Goal: Task Accomplishment & Management: Use online tool/utility

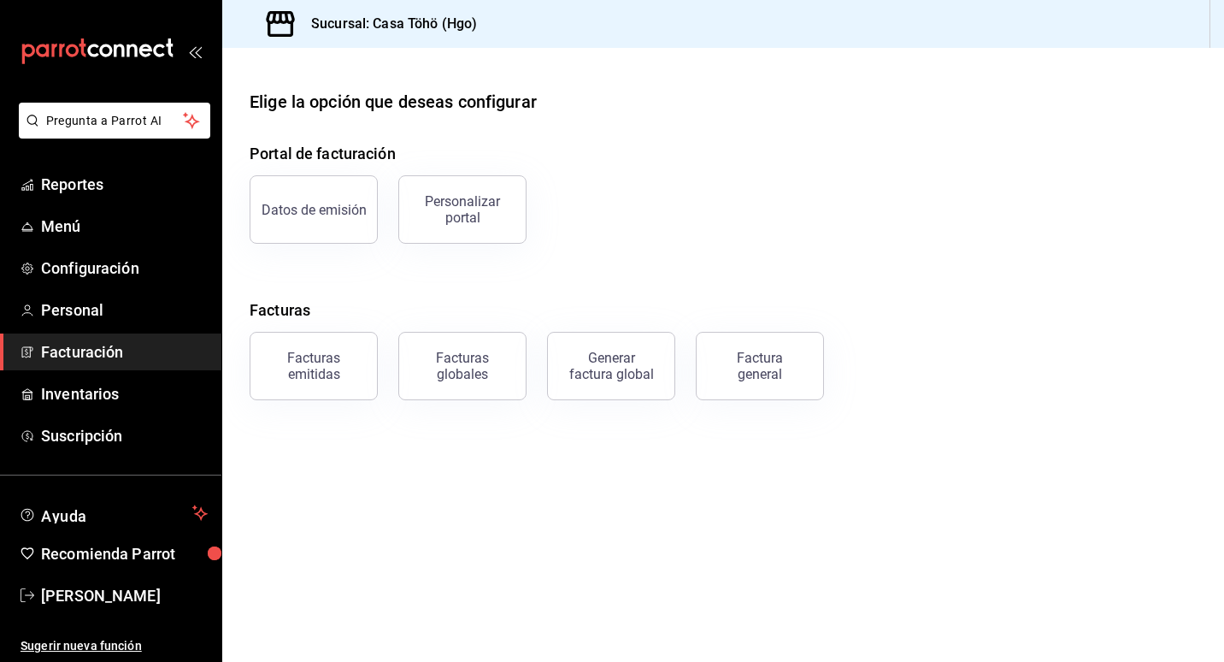
click at [634, 257] on div "Portal de facturación Datos de emisión Personalizar portal Facturas Facturas em…" at bounding box center [723, 271] width 947 height 258
click at [490, 453] on main "Elige la opción que deseas configurar Portal de facturación Datos de emisión Pe…" at bounding box center [723, 355] width 1002 height 614
click at [458, 274] on div "Portal de facturación Datos de emisión Personalizar portal Facturas Facturas em…" at bounding box center [723, 271] width 947 height 258
click at [457, 279] on div "Portal de facturación Datos de emisión Personalizar portal Facturas Facturas em…" at bounding box center [723, 271] width 947 height 258
click at [465, 274] on div "Portal de facturación Datos de emisión Personalizar portal Facturas Facturas em…" at bounding box center [723, 271] width 947 height 258
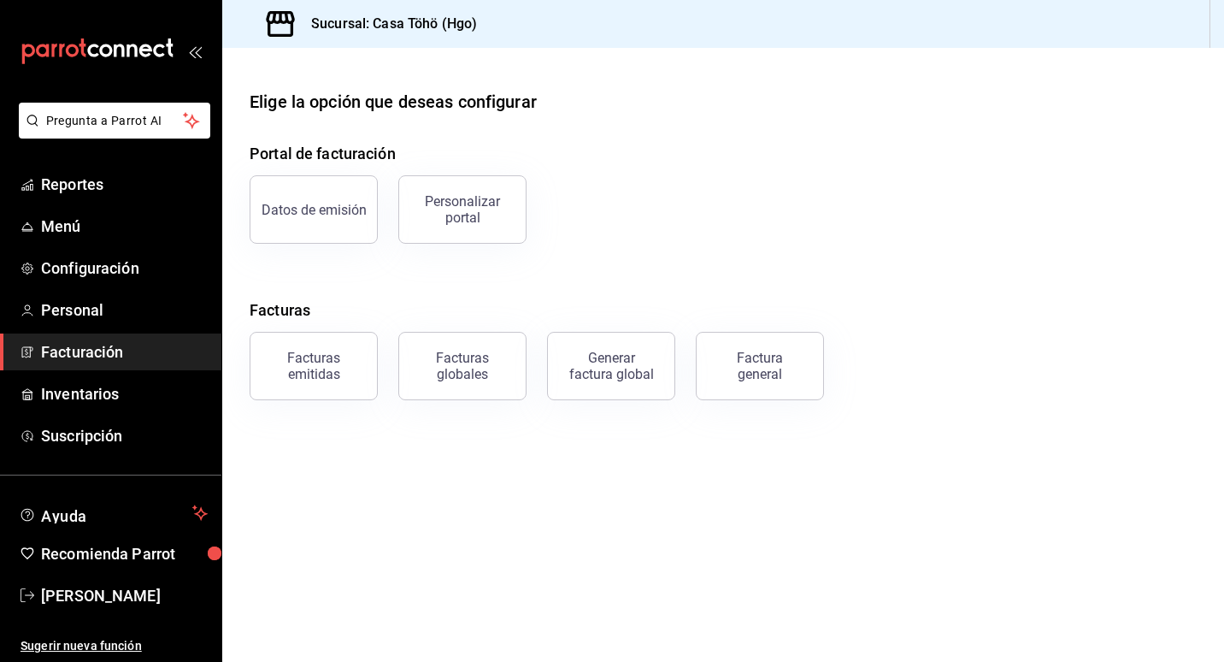
click at [532, 359] on div "Generar factura global" at bounding box center [601, 355] width 149 height 89
click at [385, 361] on div "Facturas globales" at bounding box center [452, 355] width 149 height 89
click at [385, 358] on div "Facturas globales" at bounding box center [452, 355] width 149 height 89
click at [403, 283] on div "Portal de facturación Datos de emisión Personalizar portal Facturas Facturas em…" at bounding box center [723, 271] width 947 height 258
click at [383, 205] on div "Personalizar portal" at bounding box center [452, 199] width 149 height 89
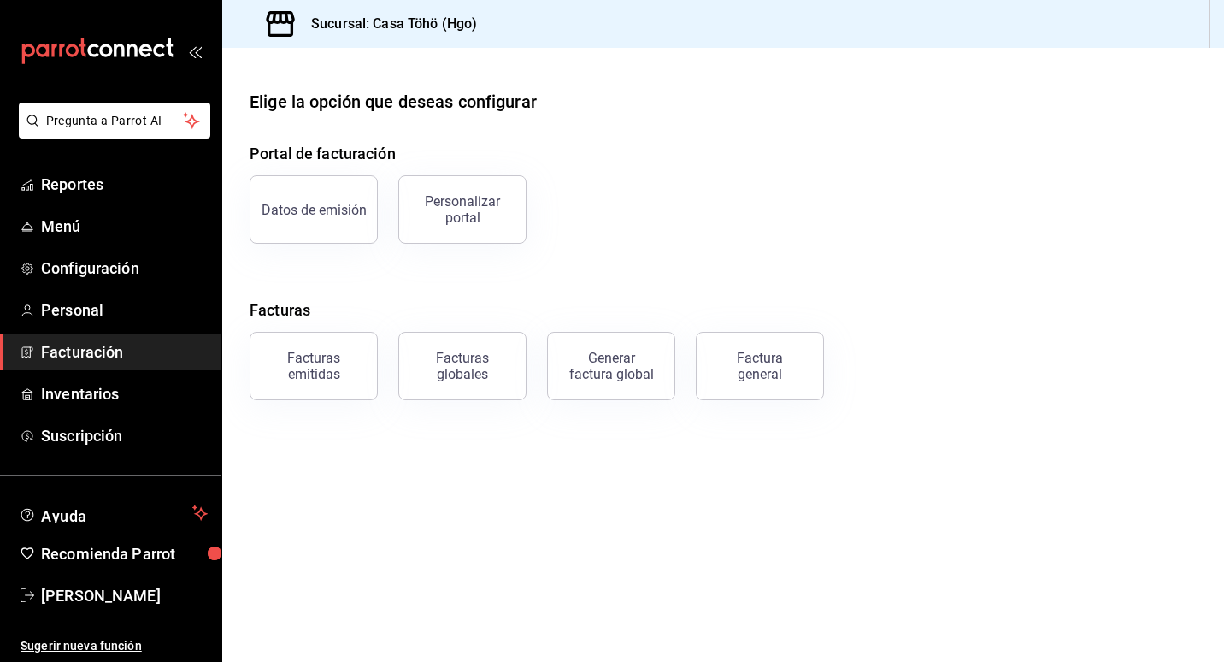
click at [383, 361] on div "Facturas globales" at bounding box center [452, 355] width 149 height 89
click at [546, 235] on div "Datos de emisión Personalizar portal" at bounding box center [713, 199] width 968 height 89
click at [532, 357] on div "Generar factura global" at bounding box center [601, 355] width 149 height 89
click at [533, 359] on div "Generar factura global" at bounding box center [601, 355] width 149 height 89
click at [566, 287] on div "Portal de facturación Datos de emisión Personalizar portal Facturas Facturas em…" at bounding box center [723, 271] width 947 height 258
